Goal: Task Accomplishment & Management: Manage account settings

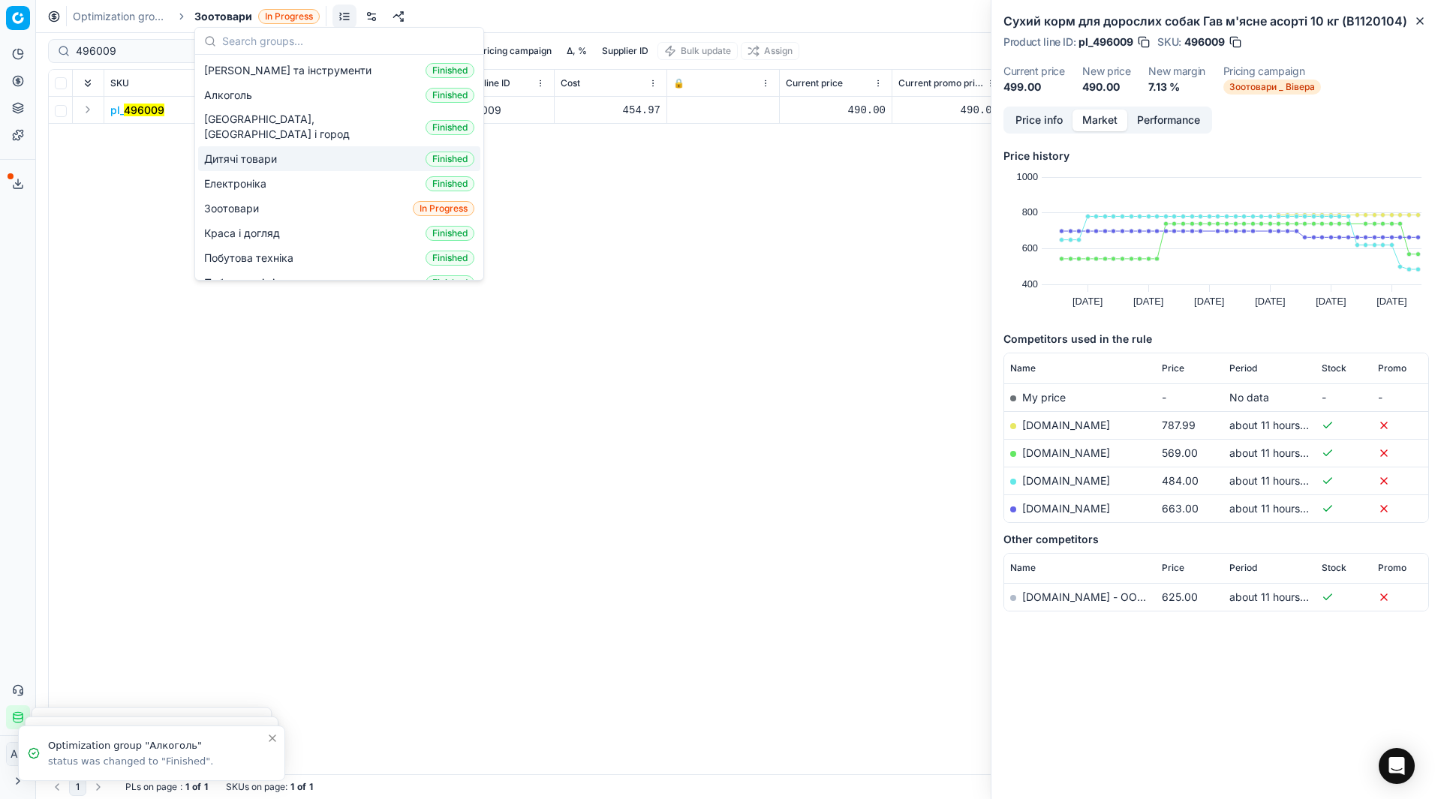
click at [255, 152] on span "Дитячі товари" at bounding box center [243, 159] width 79 height 15
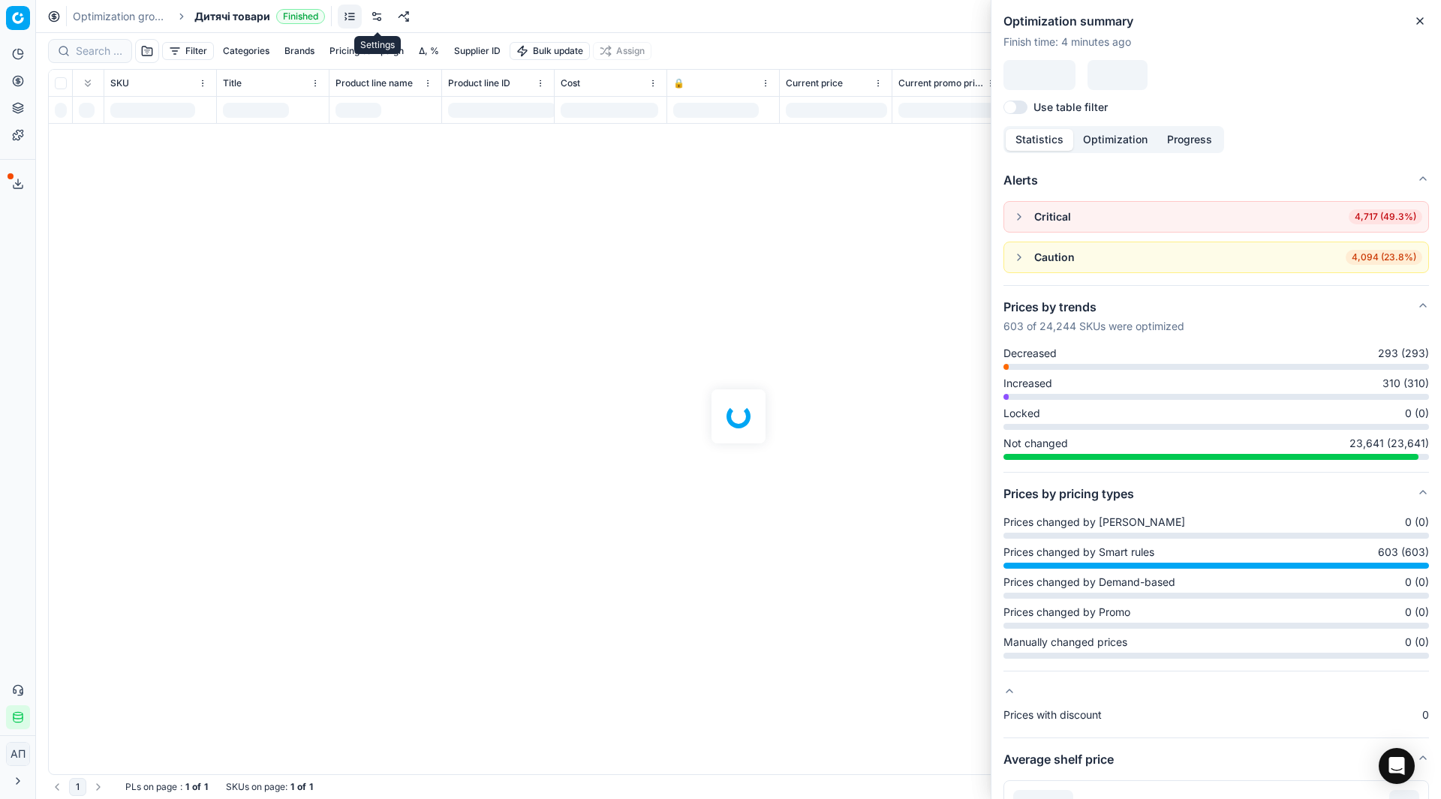
click at [378, 19] on link at bounding box center [377, 17] width 24 height 24
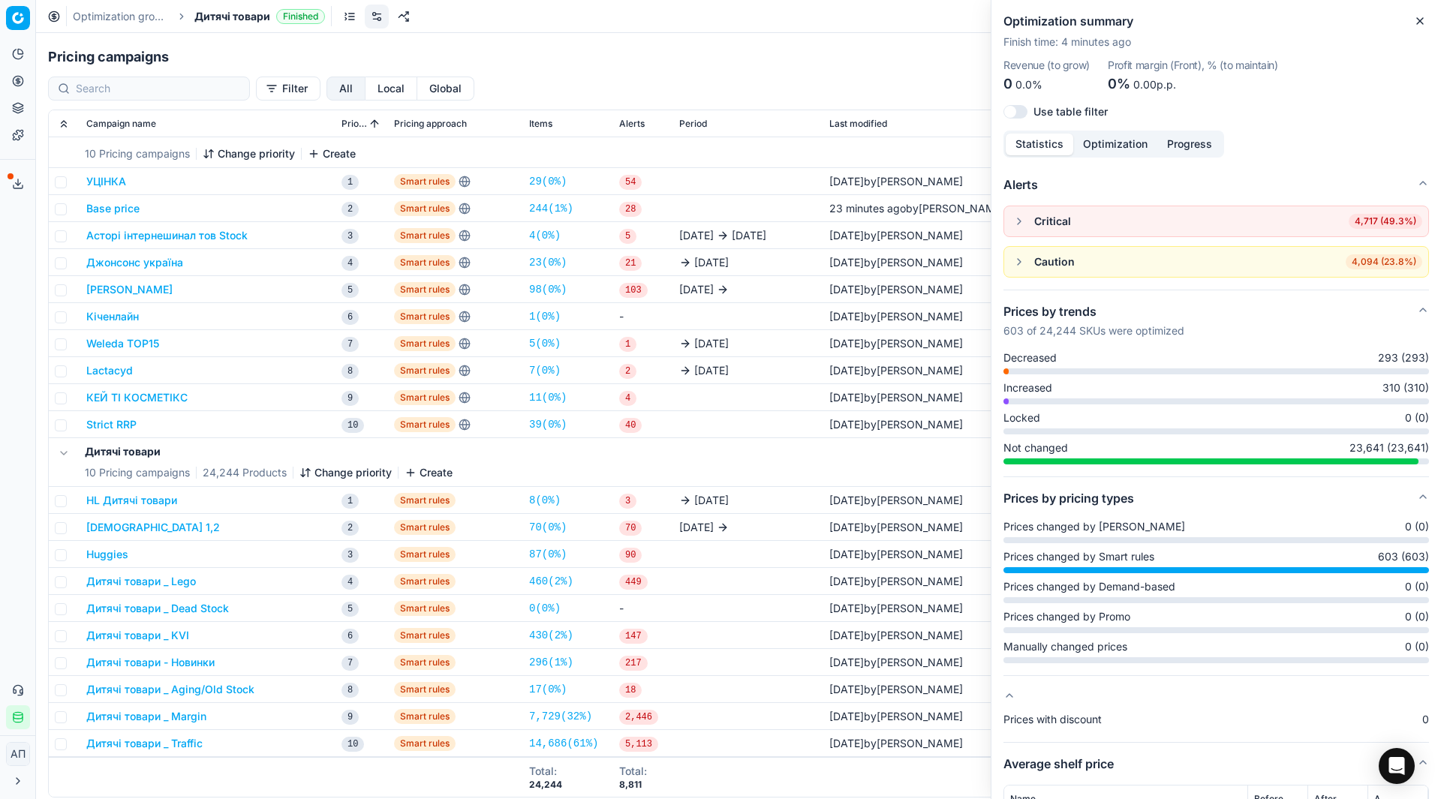
scroll to position [231, 0]
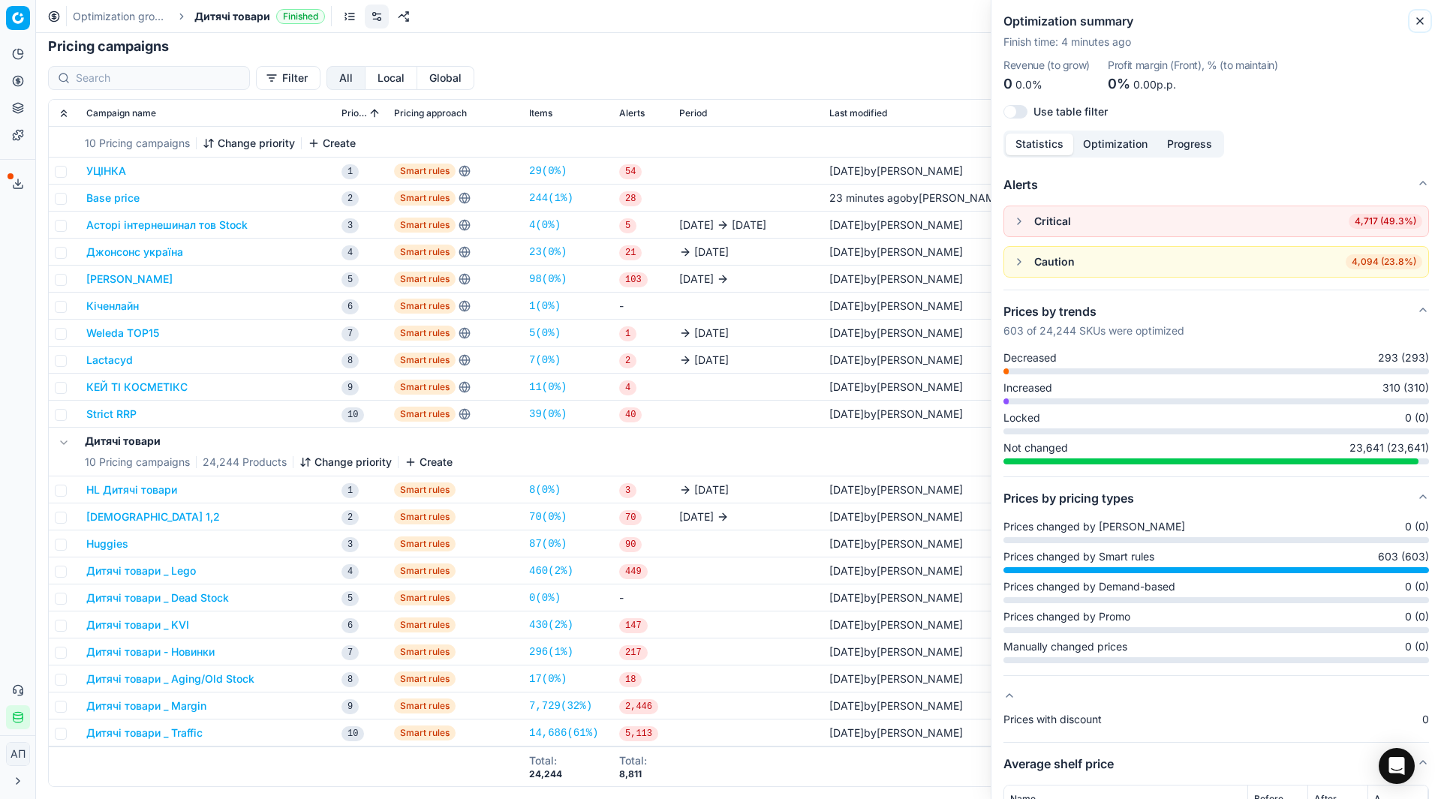
click at [1416, 19] on icon "button" at bounding box center [1420, 21] width 12 height 12
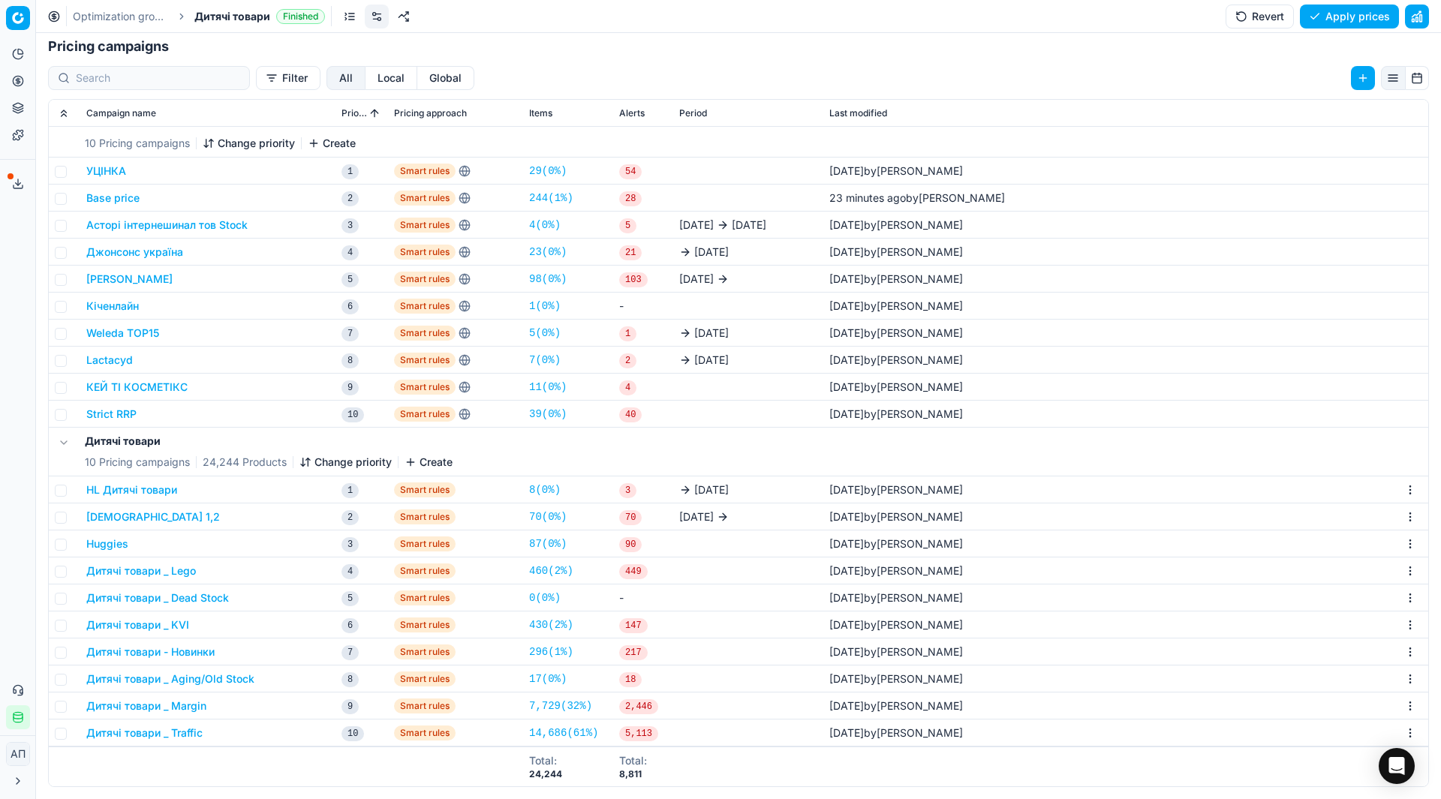
click at [207, 596] on button "Дитячі товари _ Dead Stock" at bounding box center [157, 597] width 143 height 15
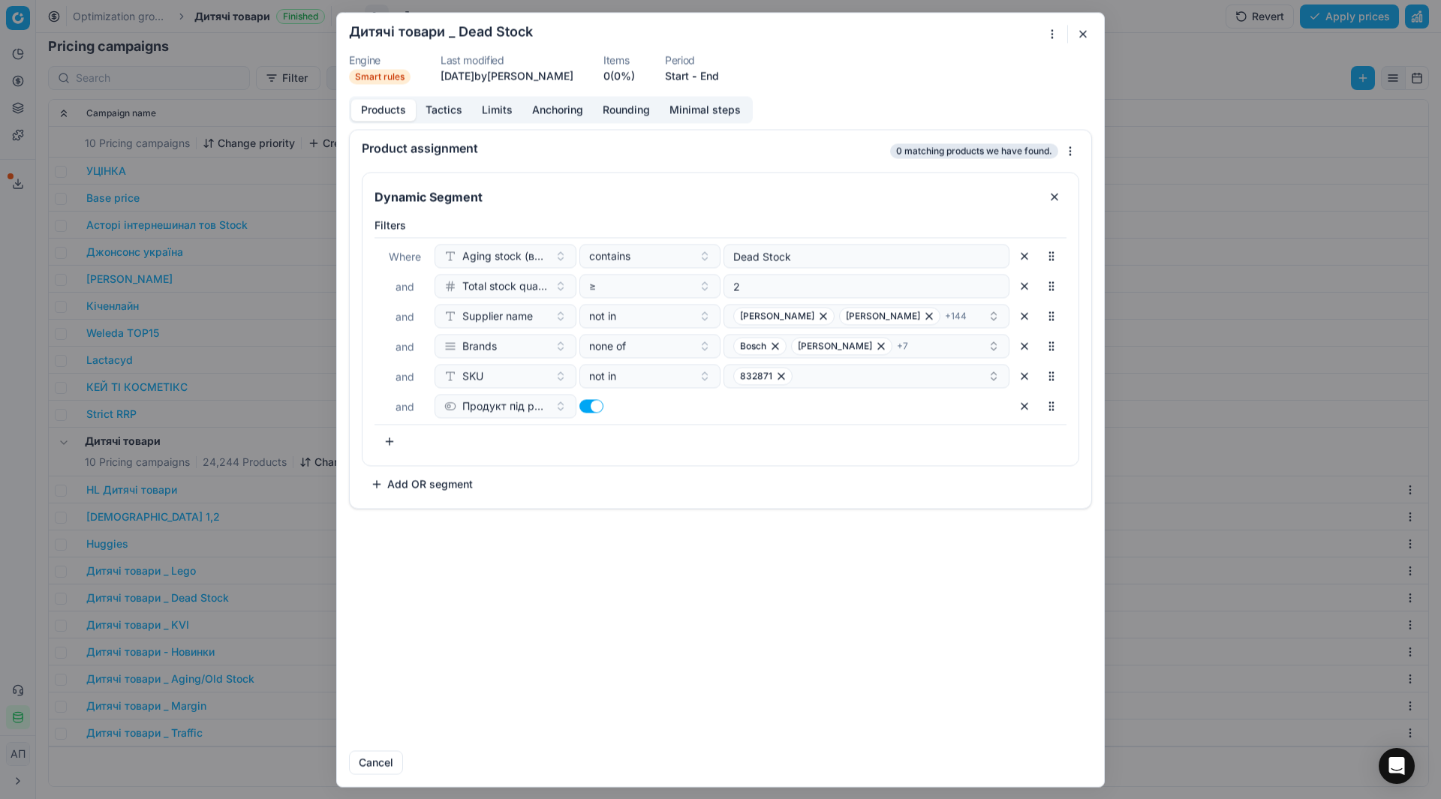
click at [1086, 31] on button "button" at bounding box center [1083, 34] width 18 height 18
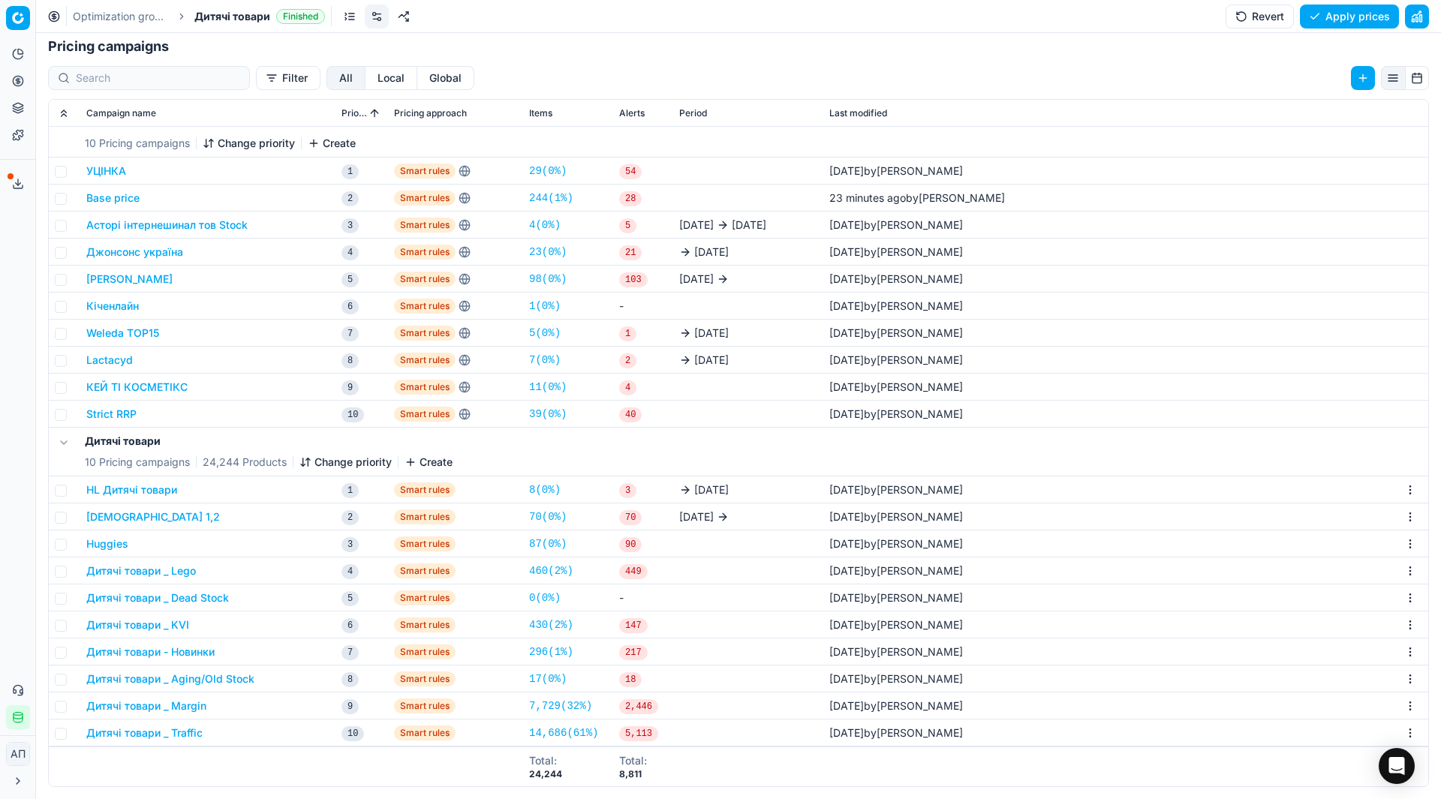
click at [244, 19] on span "Дитячі товари" at bounding box center [232, 16] width 76 height 15
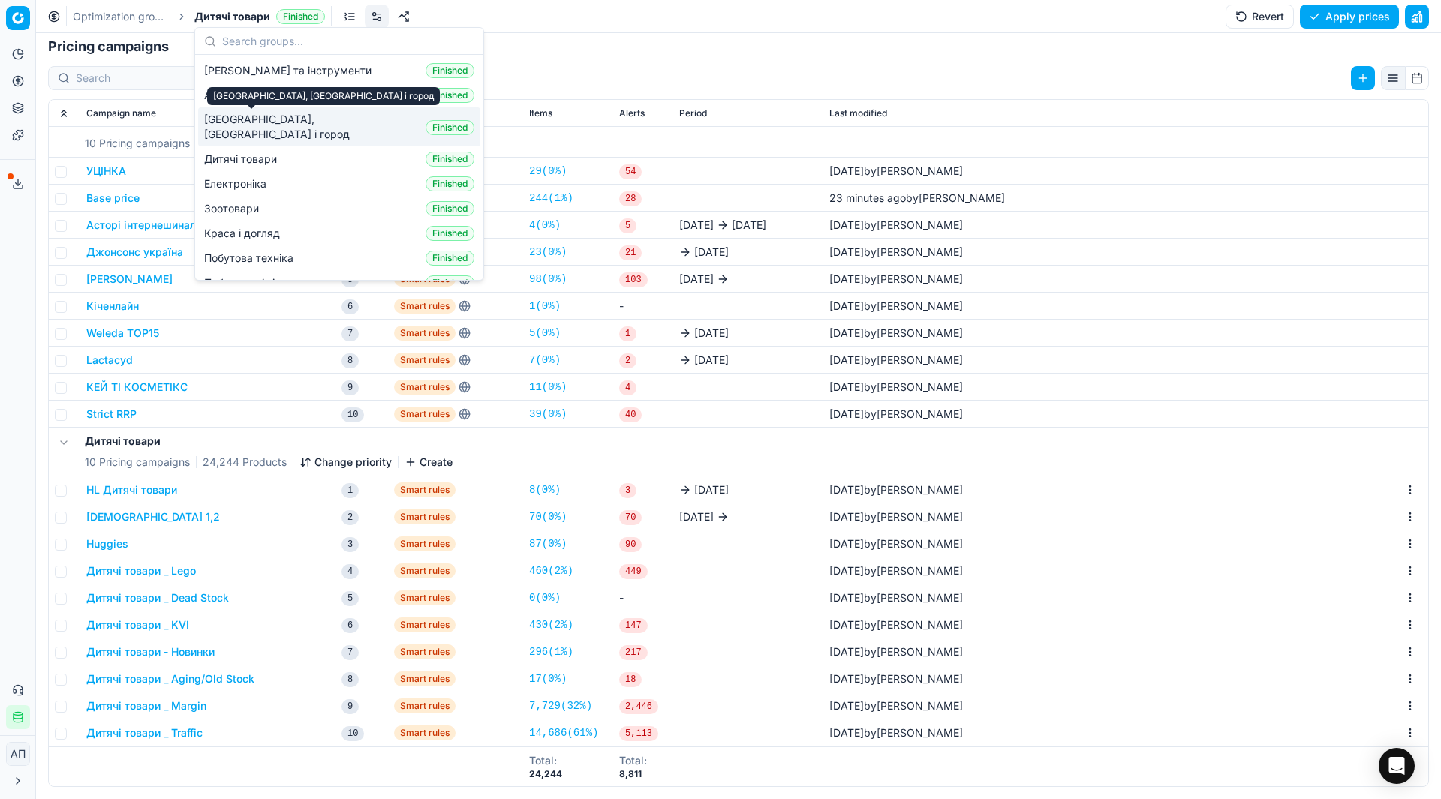
click at [257, 118] on span "[GEOGRAPHIC_DATA], [GEOGRAPHIC_DATA] і город" at bounding box center [311, 127] width 215 height 30
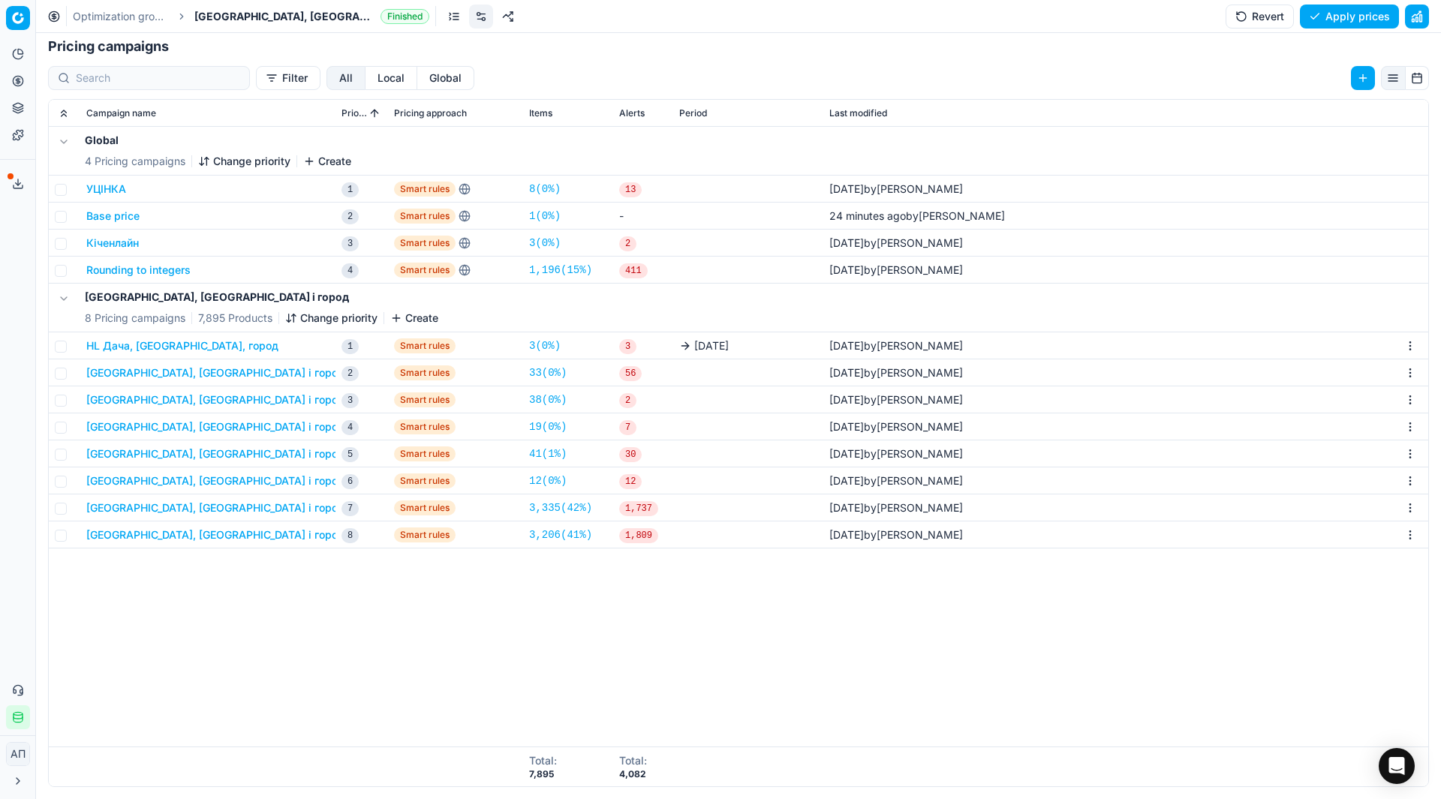
click at [203, 376] on button "[GEOGRAPHIC_DATA], [GEOGRAPHIC_DATA] і город _ Dead Stock" at bounding box center [249, 372] width 326 height 15
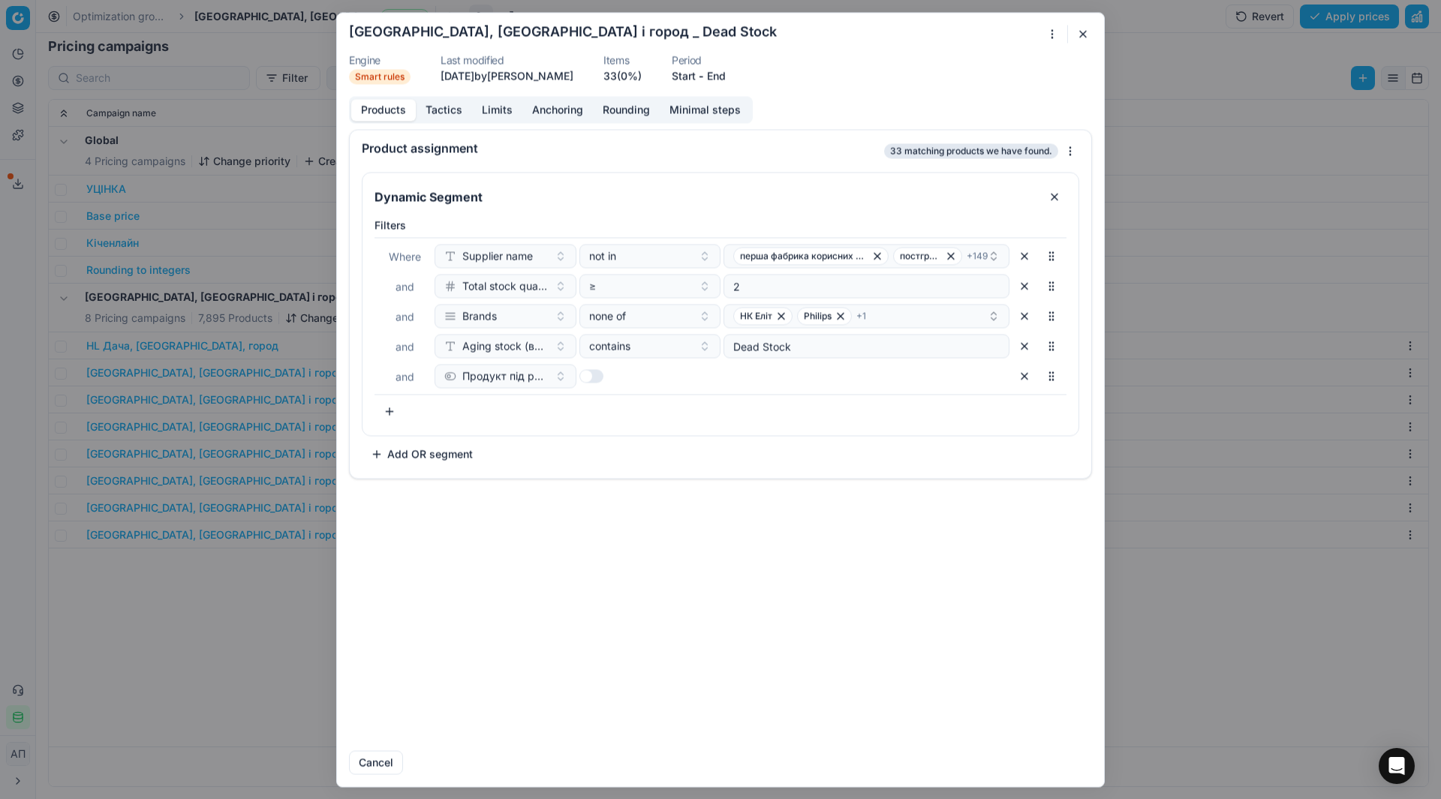
click at [1086, 36] on button "button" at bounding box center [1083, 34] width 18 height 18
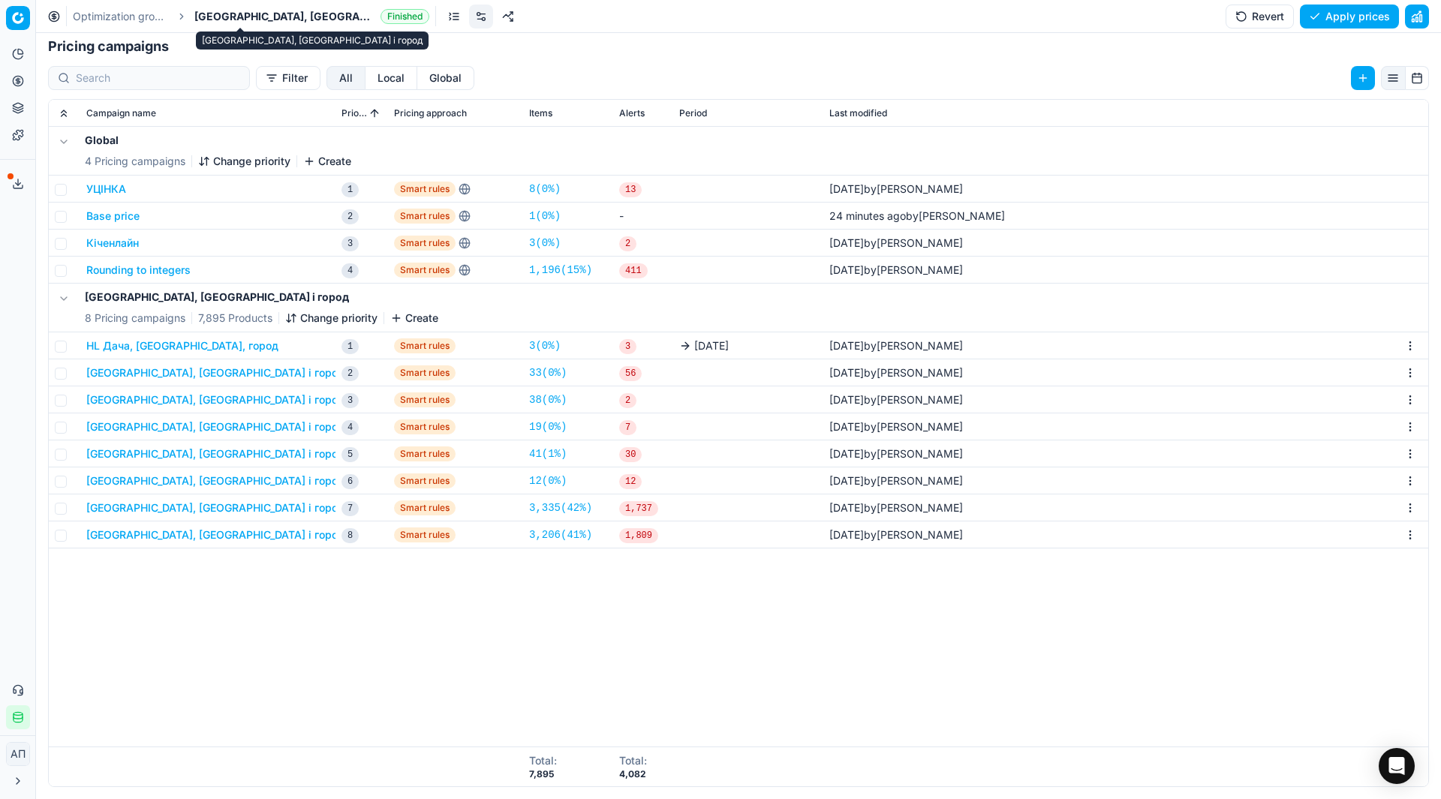
click at [238, 11] on span "[GEOGRAPHIC_DATA], [GEOGRAPHIC_DATA] і город" at bounding box center [284, 16] width 180 height 15
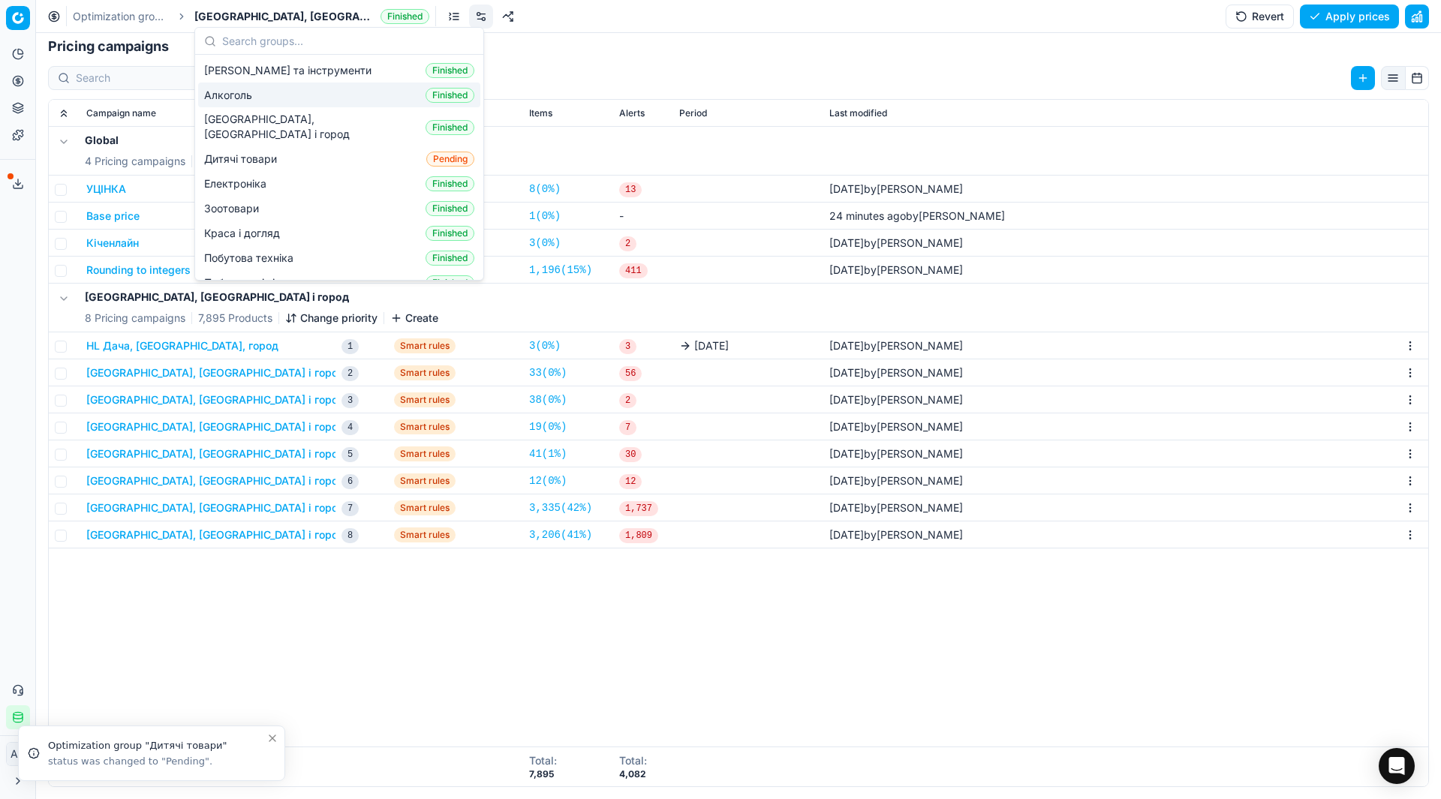
click at [227, 89] on span "Алкоголь" at bounding box center [231, 95] width 54 height 15
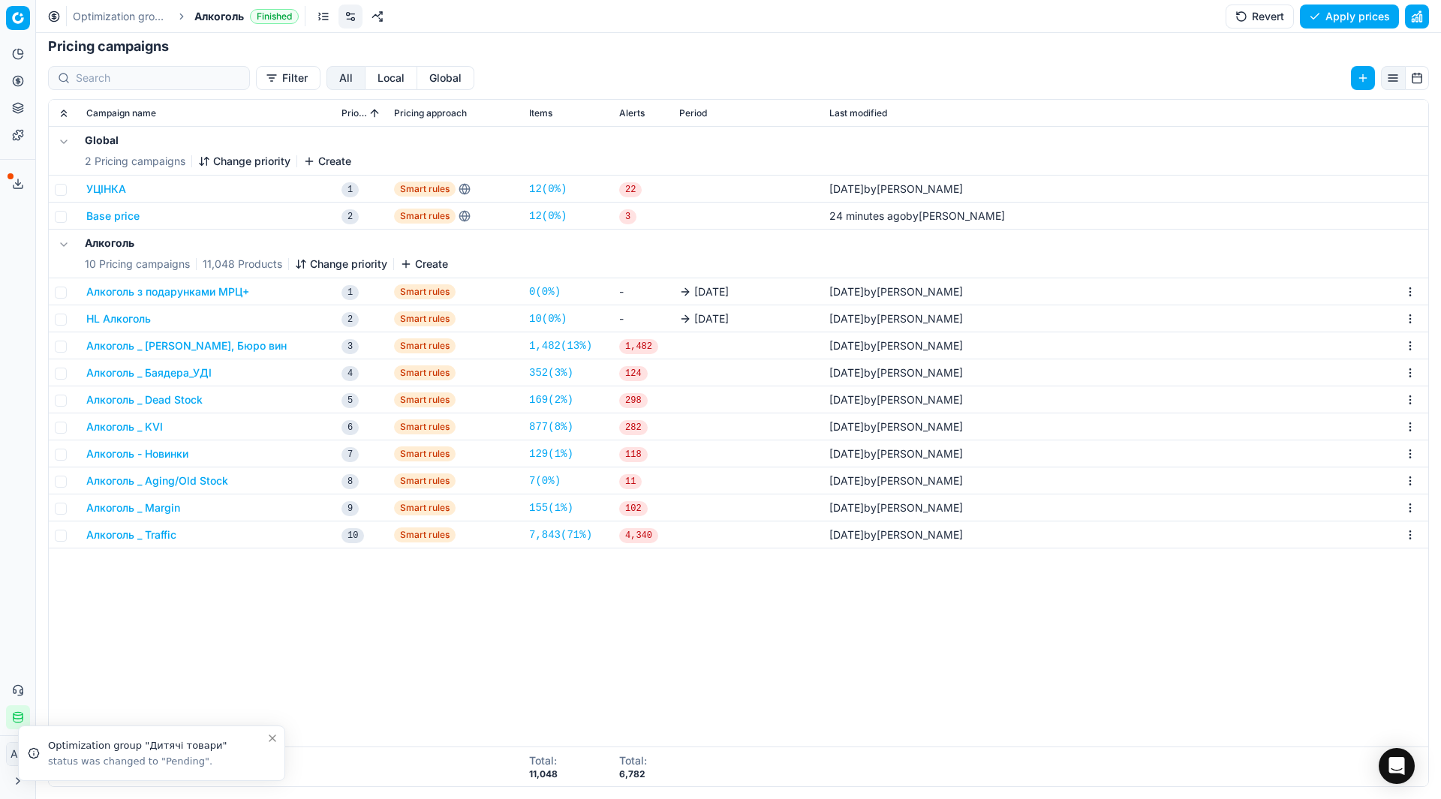
click at [173, 401] on button "Алкоголь _ Dead Stock" at bounding box center [144, 399] width 116 height 15
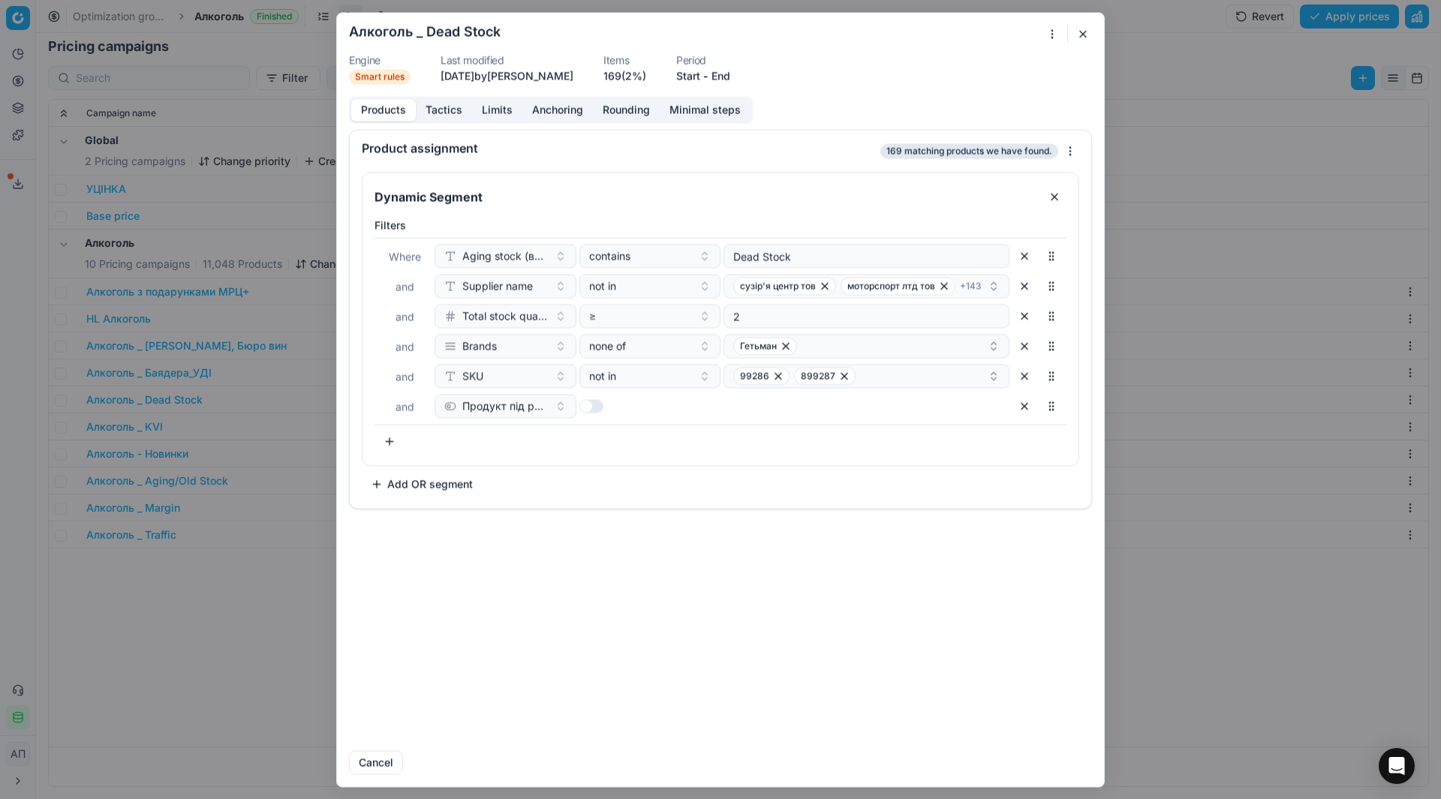
click at [1080, 31] on button "button" at bounding box center [1083, 34] width 18 height 18
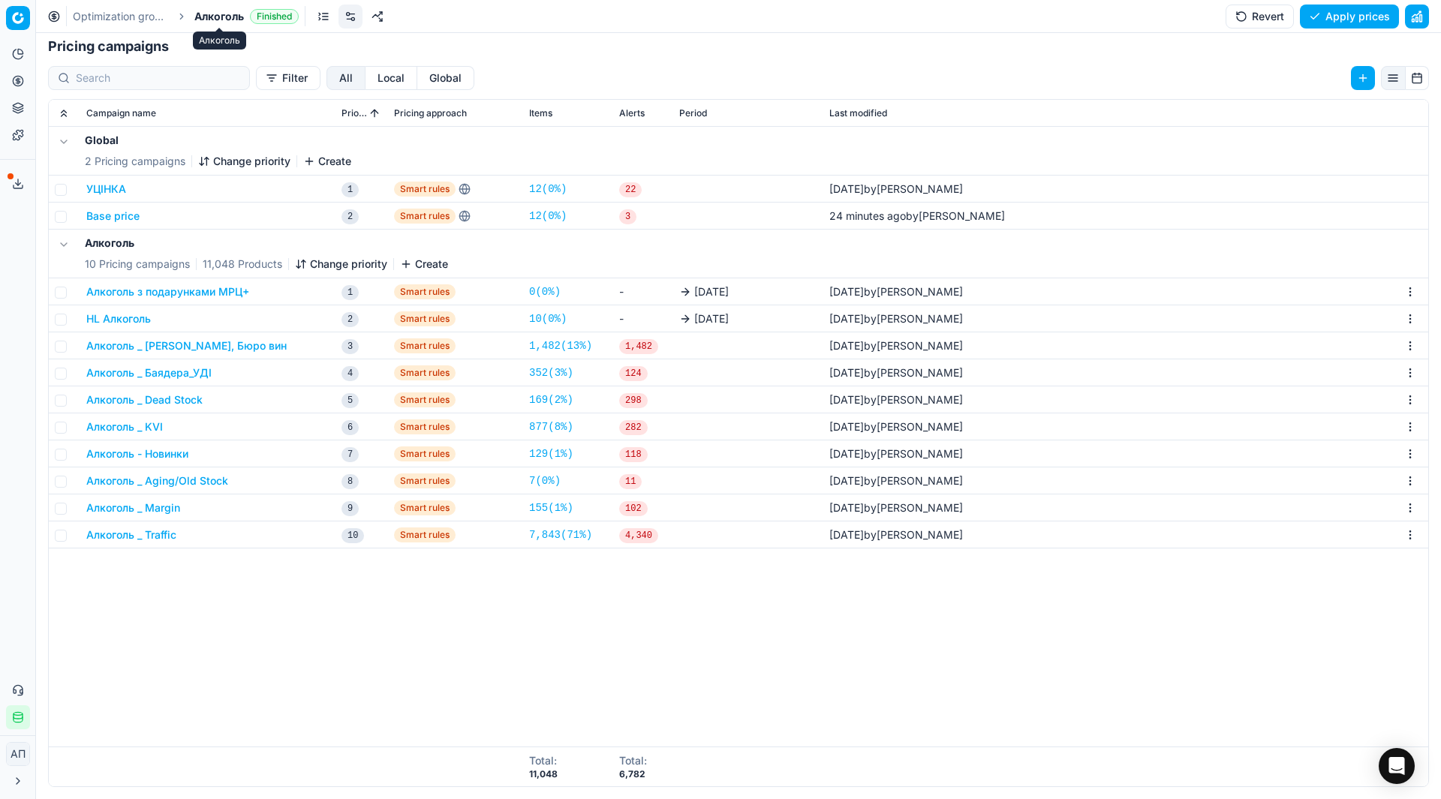
click at [213, 17] on span "Алкоголь" at bounding box center [219, 16] width 50 height 15
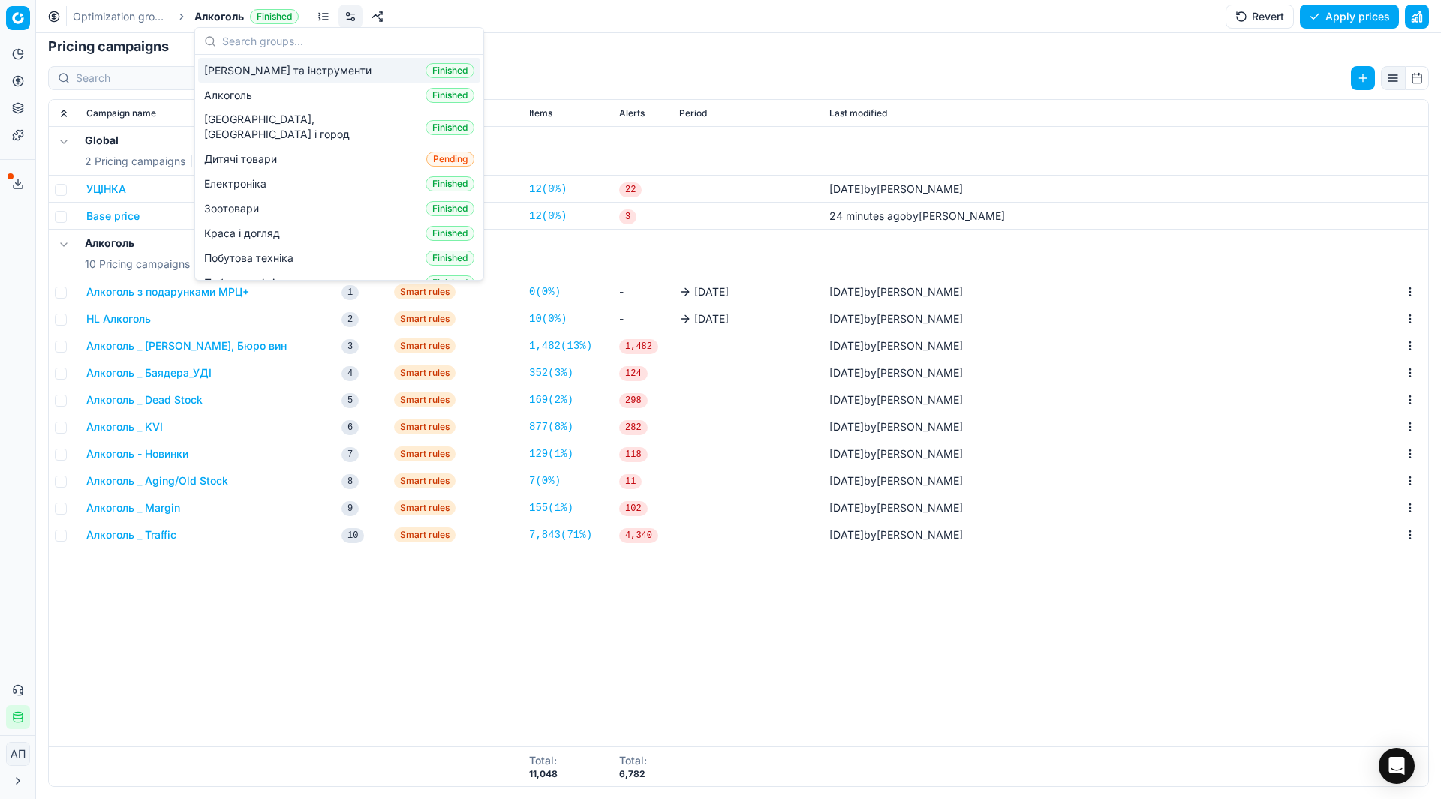
click at [239, 68] on span "[PERSON_NAME] та інструменти" at bounding box center [290, 70] width 173 height 15
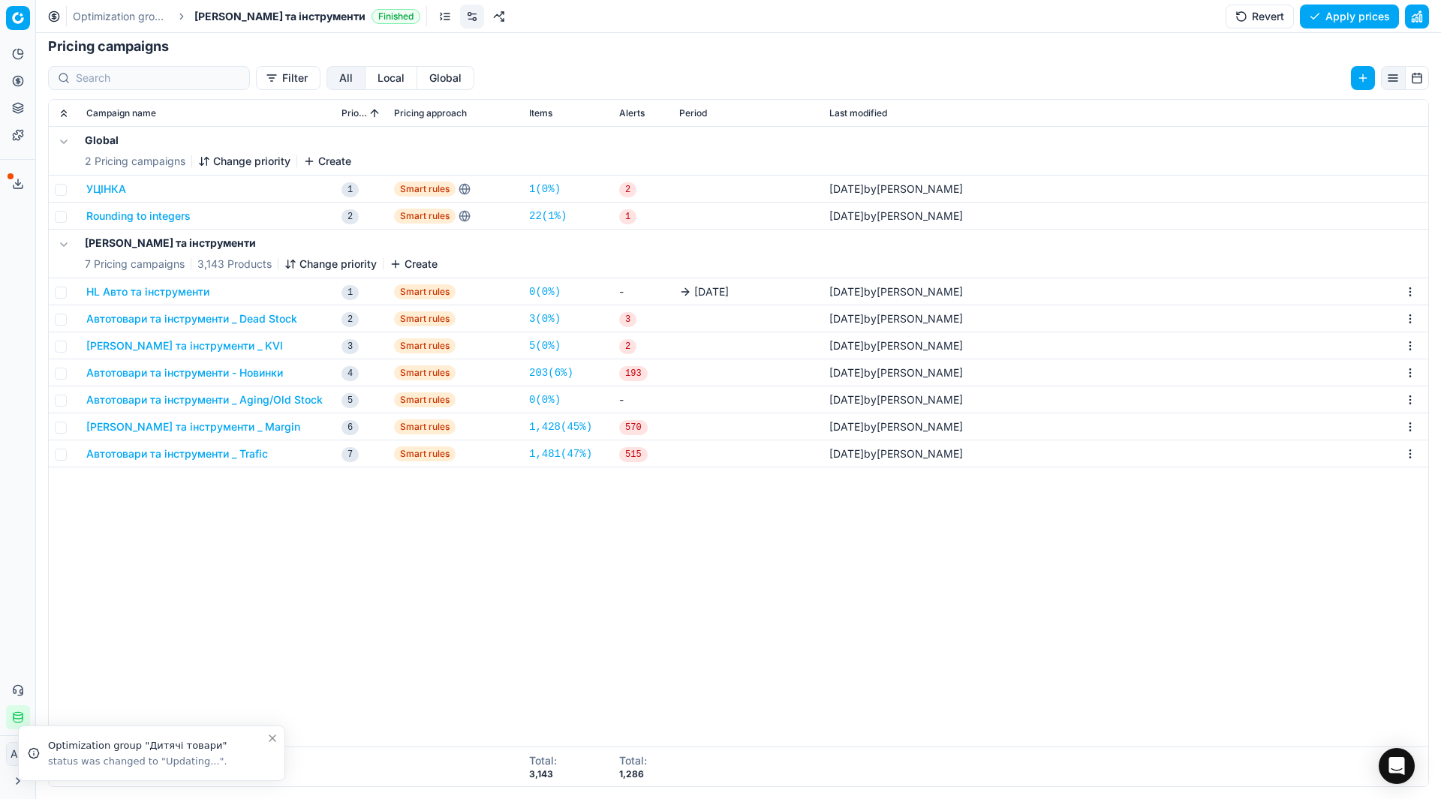
click at [161, 322] on button "Автотовари та інструменти _ Dead Stock" at bounding box center [191, 318] width 211 height 15
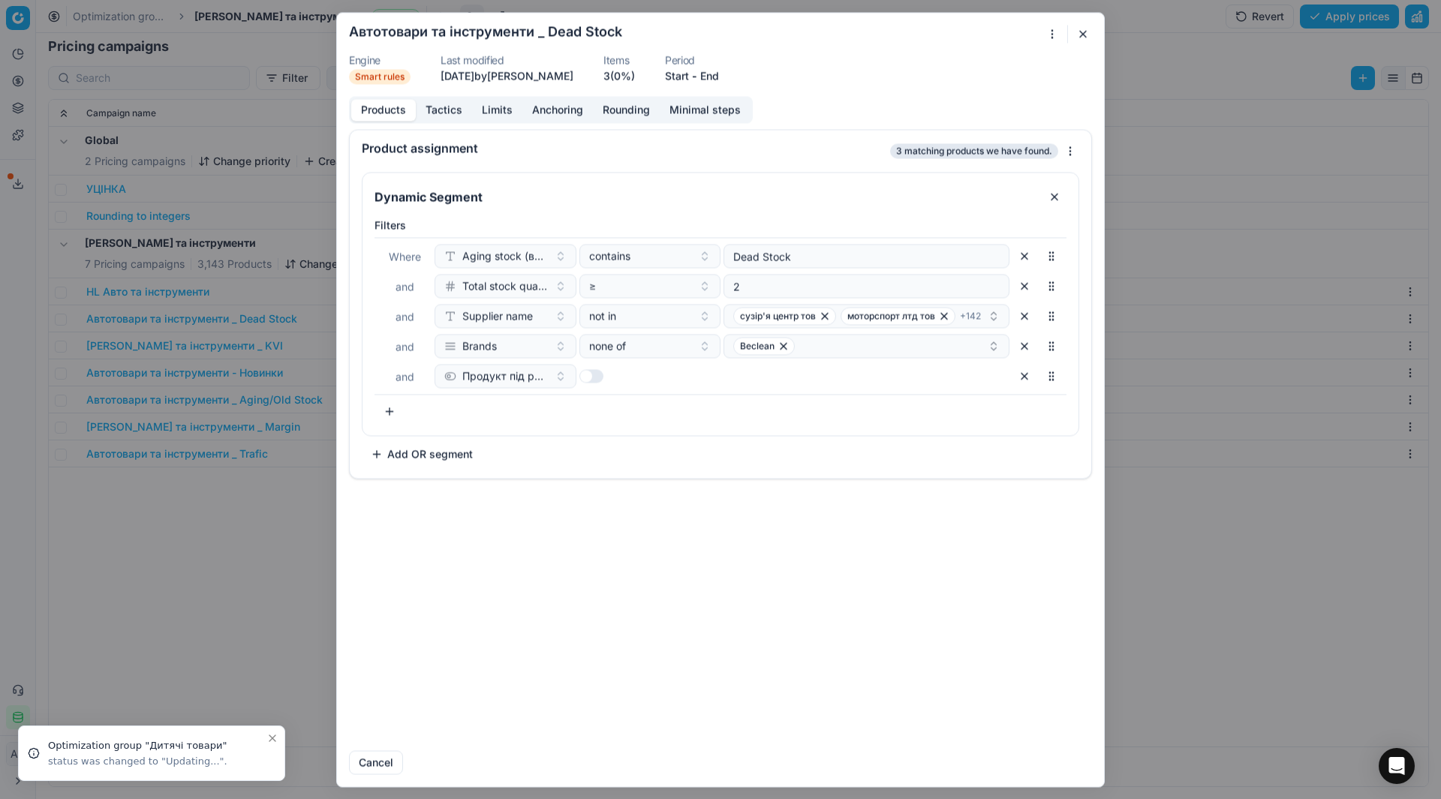
click at [1087, 29] on button "button" at bounding box center [1083, 34] width 18 height 18
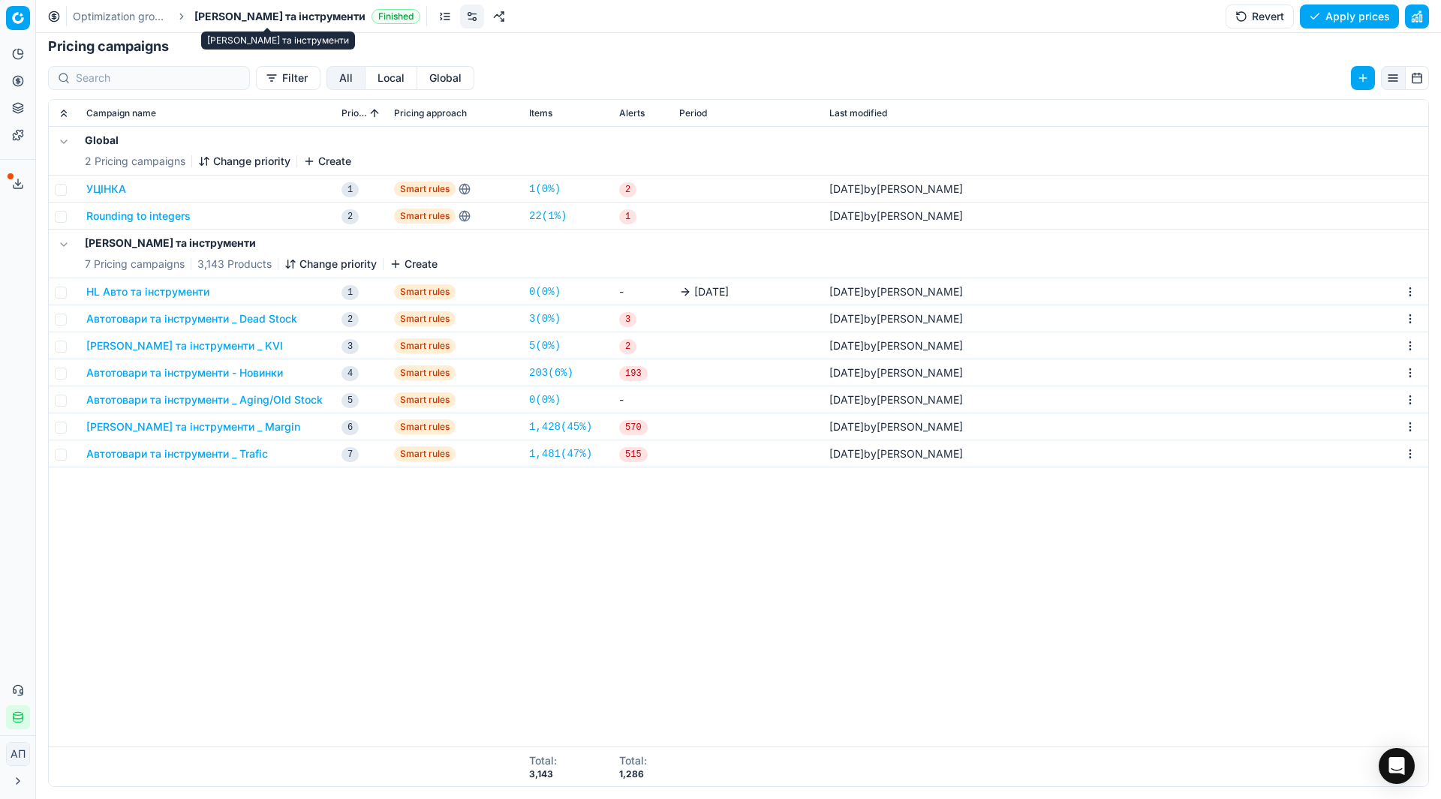
click at [251, 19] on span "[PERSON_NAME] та інструменти" at bounding box center [279, 16] width 171 height 15
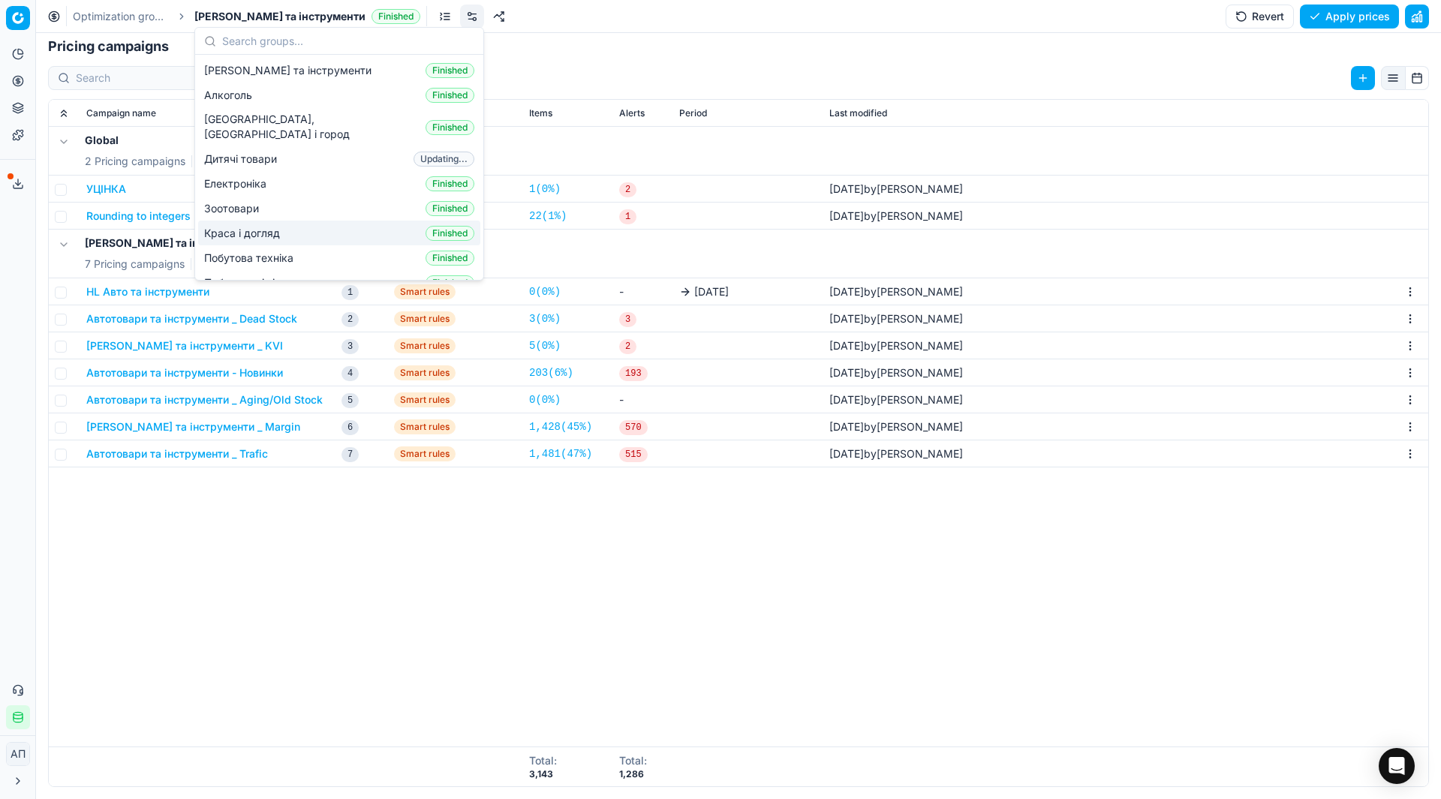
click at [266, 226] on span "Краса і догляд" at bounding box center [245, 233] width 82 height 15
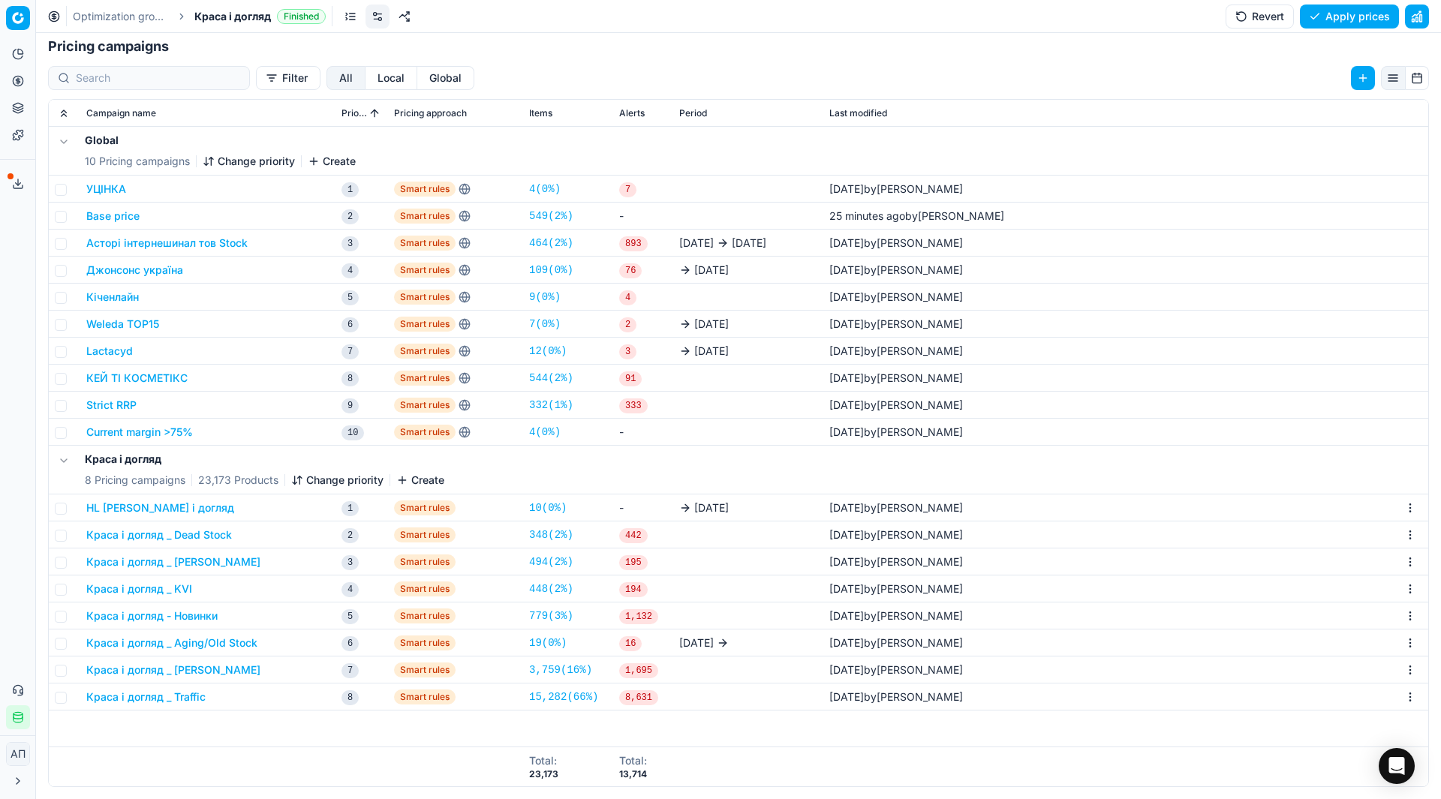
click at [209, 538] on button "Краса і догляд _ Dead Stock" at bounding box center [159, 534] width 146 height 15
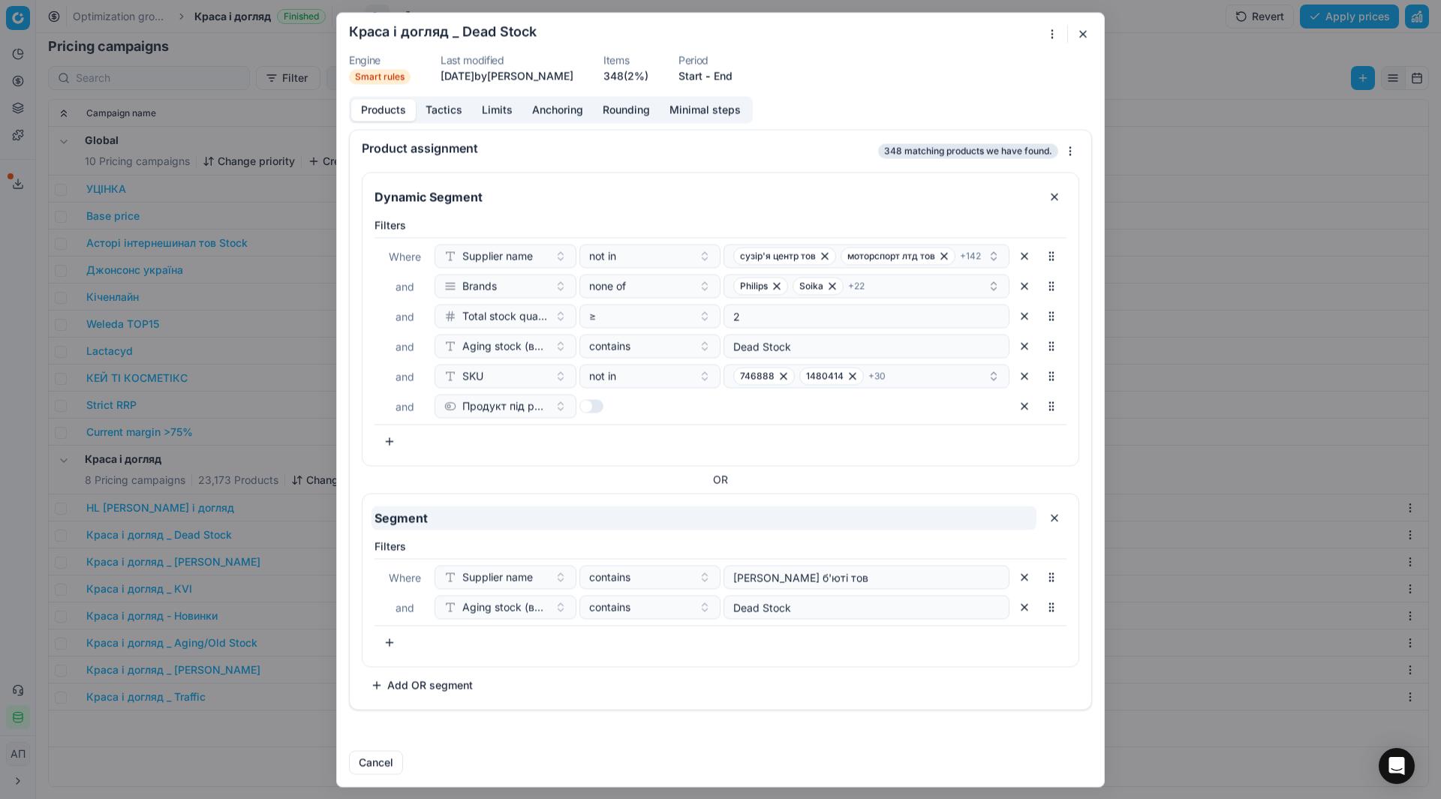
click at [498, 512] on input "Segment" at bounding box center [703, 518] width 665 height 24
click at [1079, 32] on button "button" at bounding box center [1083, 34] width 18 height 18
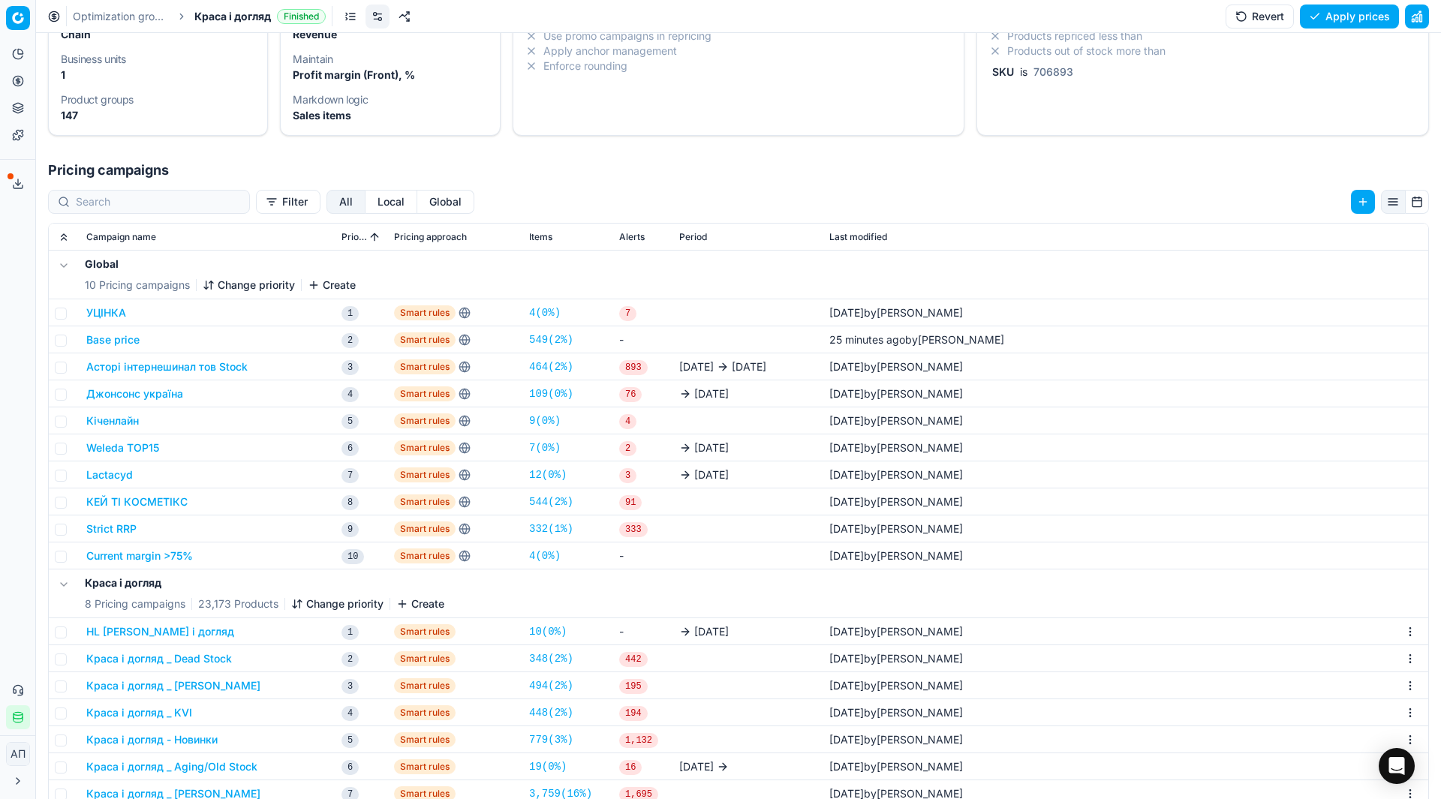
scroll to position [107, 0]
click at [225, 365] on button "Асторі інтернешинал тов Stock" at bounding box center [166, 367] width 161 height 15
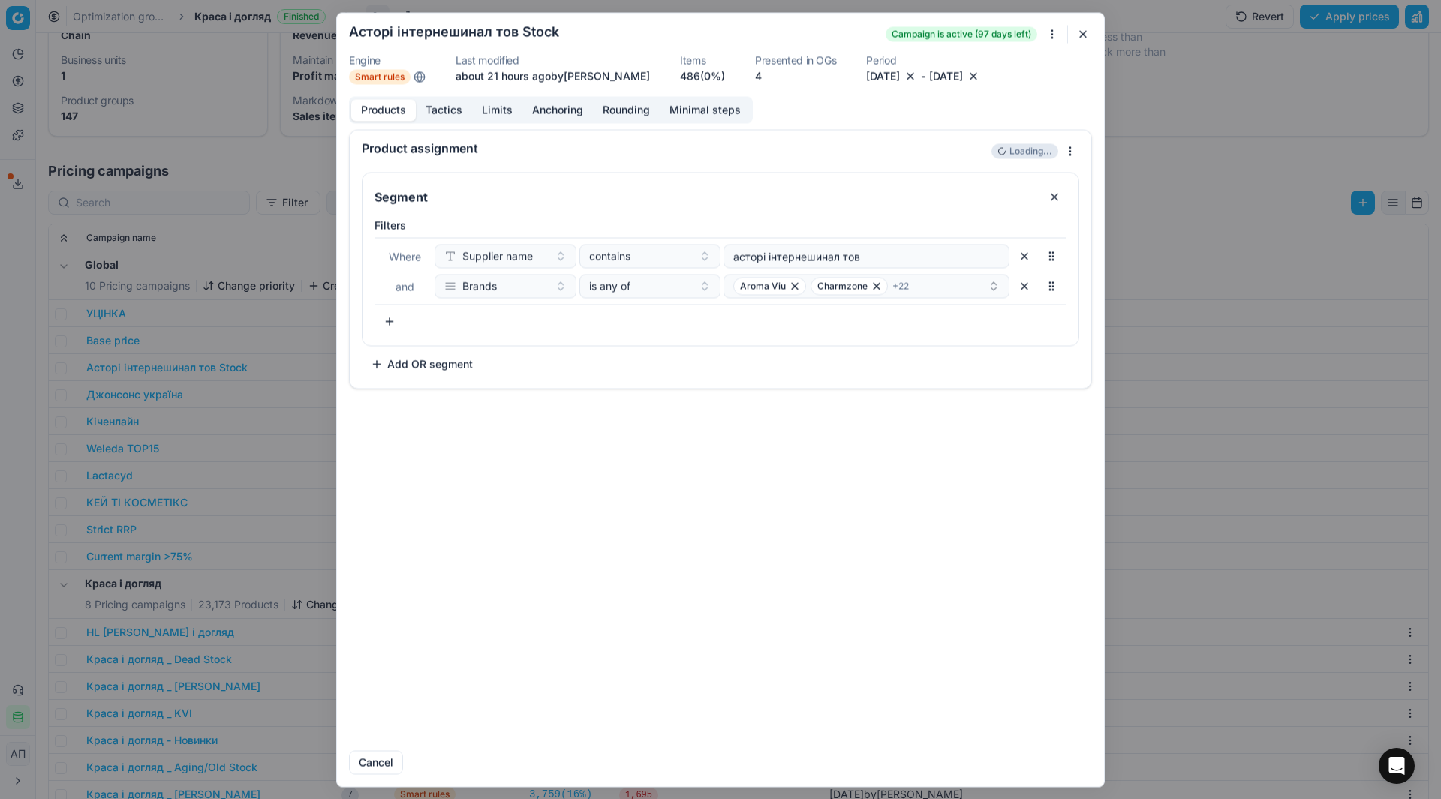
click at [1087, 32] on button "button" at bounding box center [1083, 34] width 18 height 18
